Goal: Task Accomplishment & Management: Manage account settings

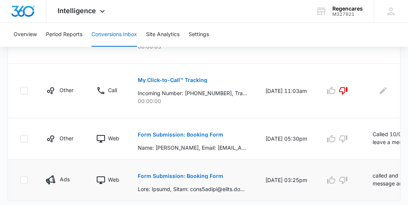
scroll to position [536, 0]
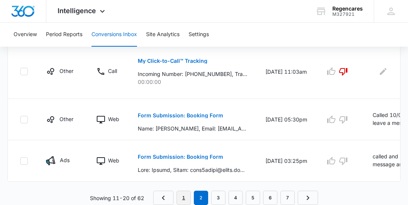
click at [180, 200] on link "1" at bounding box center [183, 198] width 14 height 14
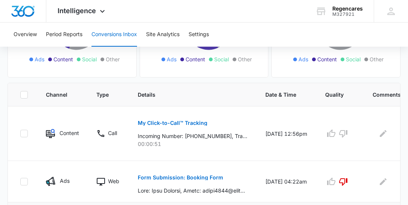
scroll to position [129, 0]
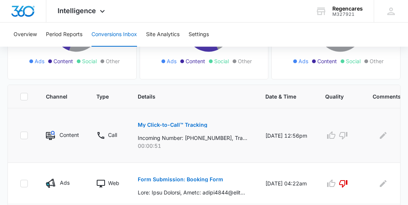
click at [191, 125] on p "My Click-to-Call™ Tracking" at bounding box center [173, 124] width 70 height 5
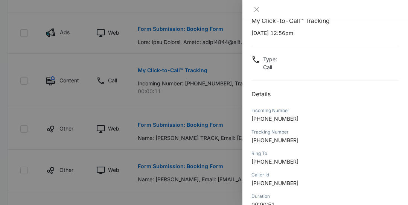
scroll to position [0, 0]
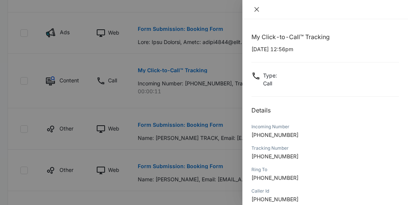
click at [258, 9] on icon "close" at bounding box center [257, 9] width 6 height 6
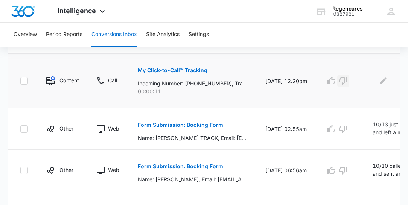
click at [343, 78] on icon "button" at bounding box center [343, 80] width 9 height 9
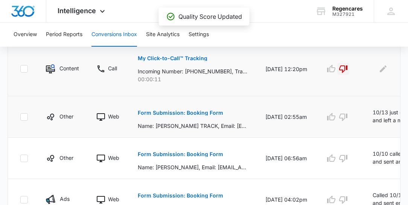
scroll to position [301, 0]
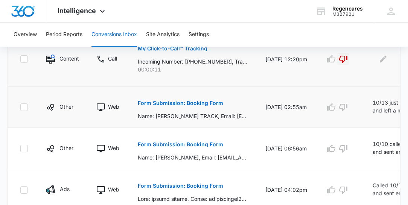
click at [195, 102] on p "Form Submission: Booking Form" at bounding box center [180, 102] width 85 height 5
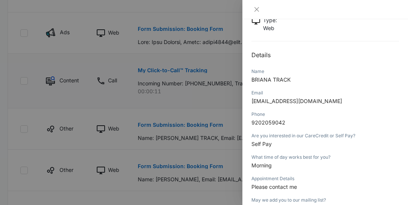
scroll to position [34, 0]
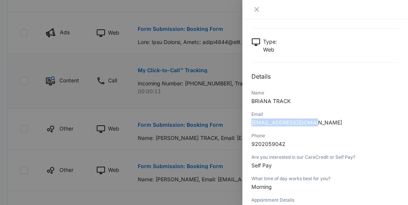
drag, startPoint x: 312, startPoint y: 122, endPoint x: 248, endPoint y: 130, distance: 63.8
click at [248, 130] on div "Form Submission: Booking Form [DATE] 02:55am Type : Web Details Name [PERSON_NA…" at bounding box center [325, 112] width 166 height 186
copy span "[EMAIL_ADDRESS][DOMAIN_NAME]"
click at [256, 8] on icon "close" at bounding box center [257, 9] width 6 height 6
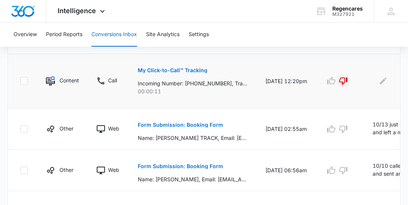
scroll to position [301, 0]
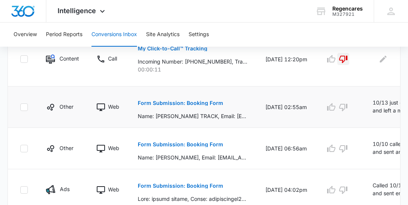
click at [204, 101] on p "Form Submission: Booking Form" at bounding box center [180, 102] width 85 height 5
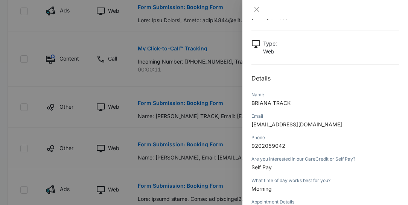
scroll to position [43, 0]
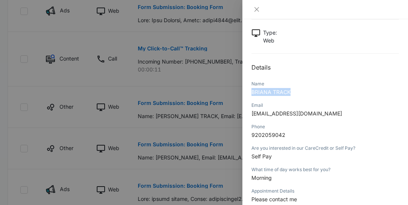
drag, startPoint x: 294, startPoint y: 91, endPoint x: 247, endPoint y: 91, distance: 46.7
click at [247, 91] on div "Form Submission: Booking Form [DATE] 02:55am Type : Web Details Name [PERSON_NA…" at bounding box center [325, 112] width 166 height 186
copy span "BRIANA TRACK"
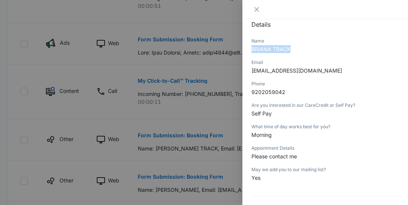
scroll to position [279, 0]
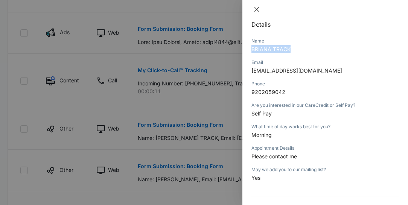
click at [255, 9] on icon "close" at bounding box center [257, 9] width 6 height 6
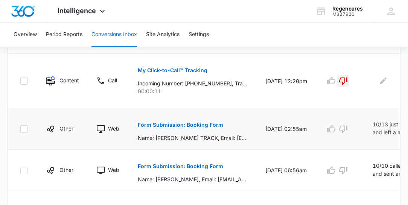
click at [347, 138] on td at bounding box center [339, 128] width 47 height 41
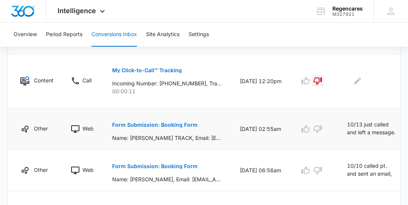
scroll to position [0, 29]
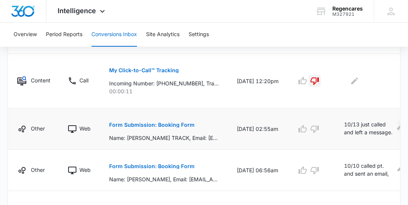
click at [396, 127] on icon "Edit Comments" at bounding box center [400, 126] width 9 height 9
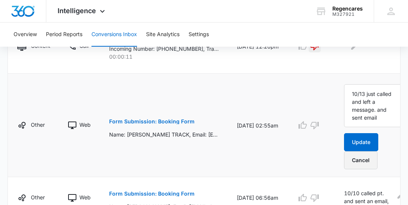
scroll to position [344, 0]
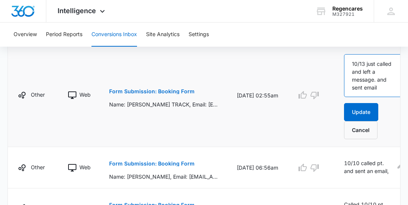
click at [365, 87] on textarea "10/13 just called and left a message. and sent email" at bounding box center [374, 75] width 60 height 43
type textarea "10/13 just called and left a message. and sent email. called"
click at [148, 90] on p "Form Submission: Booking Form" at bounding box center [151, 91] width 85 height 5
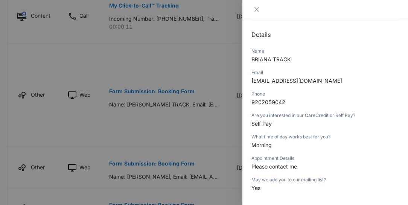
scroll to position [86, 0]
